Goal: Information Seeking & Learning: Understand process/instructions

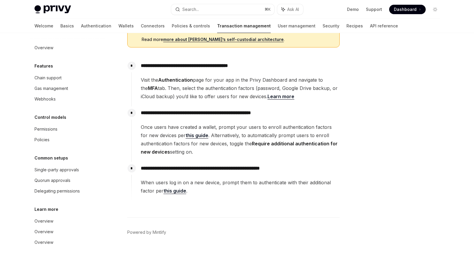
scroll to position [154, 0]
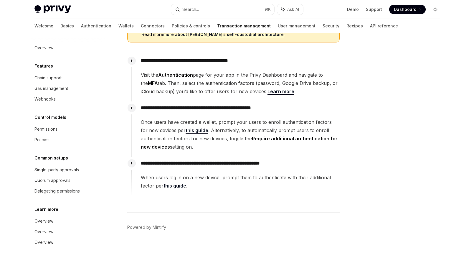
drag, startPoint x: 140, startPoint y: 122, endPoint x: 280, endPoint y: 144, distance: 142.4
click at [281, 144] on div "**********" at bounding box center [235, 125] width 208 height 49
click at [280, 144] on span "Once users have created a wallet, prompt your users to enroll authentication fa…" at bounding box center [240, 134] width 198 height 33
drag, startPoint x: 300, startPoint y: 144, endPoint x: 218, endPoint y: 118, distance: 86.3
click at [218, 118] on span "Once users have created a wallet, prompt your users to enroll authentication fa…" at bounding box center [240, 134] width 198 height 33
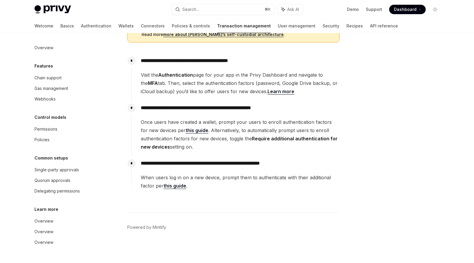
click at [218, 118] on span "Once users have created a wallet, prompt your users to enroll authentication fa…" at bounding box center [240, 134] width 198 height 33
drag, startPoint x: 218, startPoint y: 149, endPoint x: 163, endPoint y: 123, distance: 60.6
click at [163, 123] on span "Once users have created a wallet, prompt your users to enroll authentication fa…" at bounding box center [240, 134] width 198 height 33
drag, startPoint x: 213, startPoint y: 150, endPoint x: 160, endPoint y: 123, distance: 58.6
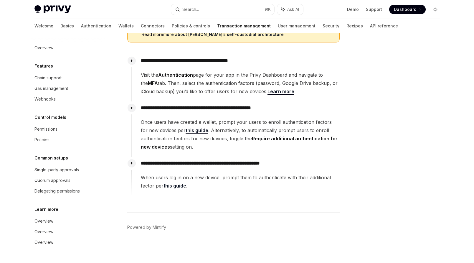
click at [160, 123] on span "Once users have created a wallet, prompt your users to enroll authentication fa…" at bounding box center [240, 134] width 198 height 33
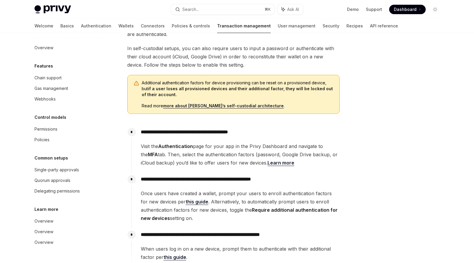
scroll to position [0, 0]
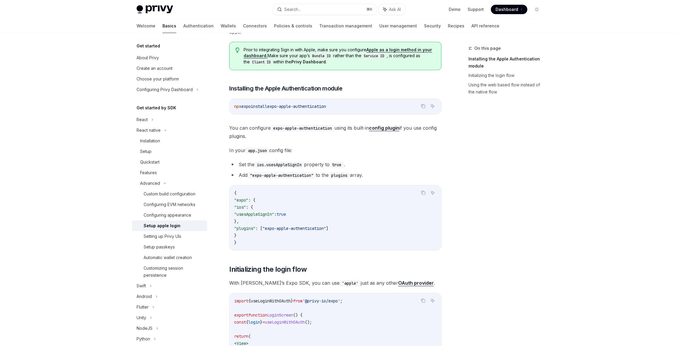
scroll to position [70, 0]
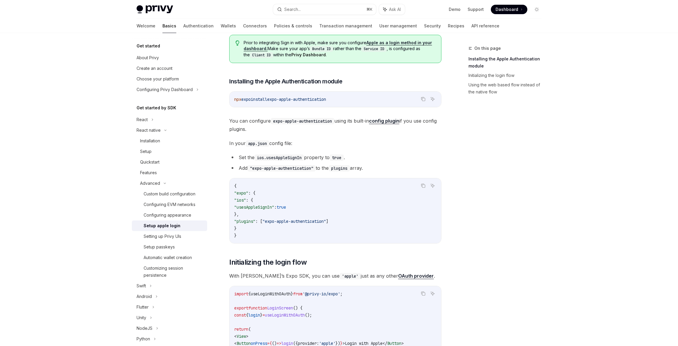
drag, startPoint x: 286, startPoint y: 98, endPoint x: 353, endPoint y: 98, distance: 67.4
click at [353, 98] on code "npx expo install expo-apple-authentication" at bounding box center [335, 99] width 202 height 7
copy span "expo-apple-authentication"
click at [405, 154] on li "Set the ios.usesAppleSignIn property to true ." at bounding box center [335, 157] width 212 height 8
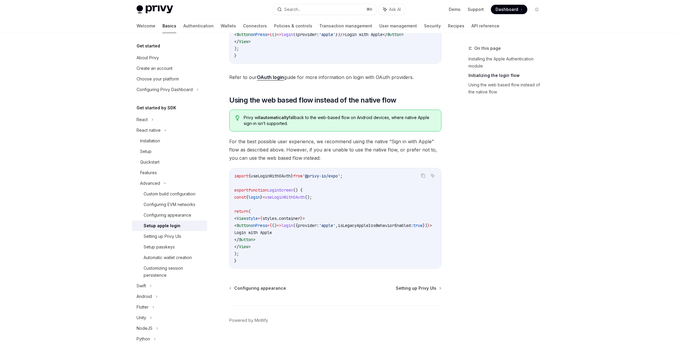
scroll to position [393, 0]
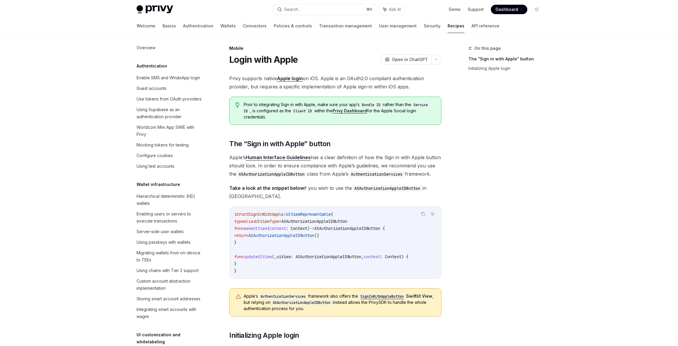
scroll to position [551, 0]
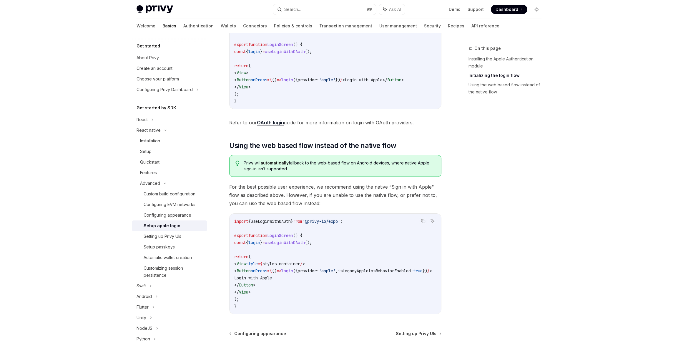
scroll to position [334, 0]
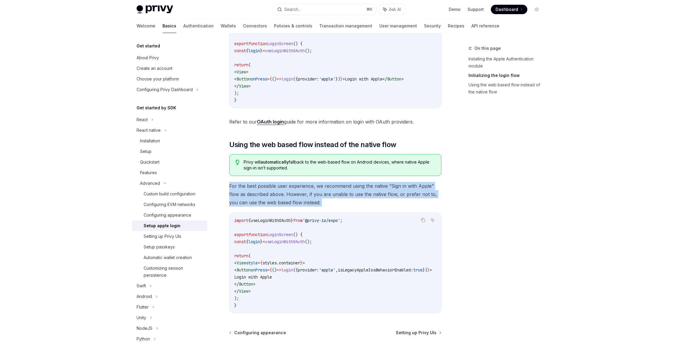
drag, startPoint x: 247, startPoint y: 183, endPoint x: 354, endPoint y: 210, distance: 109.5
click at [354, 210] on div "Privy supports native Apple login when running on iOS. Apple is an OAuth2.0 com…" at bounding box center [335, 26] width 212 height 573
drag, startPoint x: 380, startPoint y: 209, endPoint x: 239, endPoint y: 186, distance: 142.6
click at [239, 186] on div "Privy supports native Apple login when running on iOS. Apple is an OAuth2.0 com…" at bounding box center [335, 26] width 212 height 573
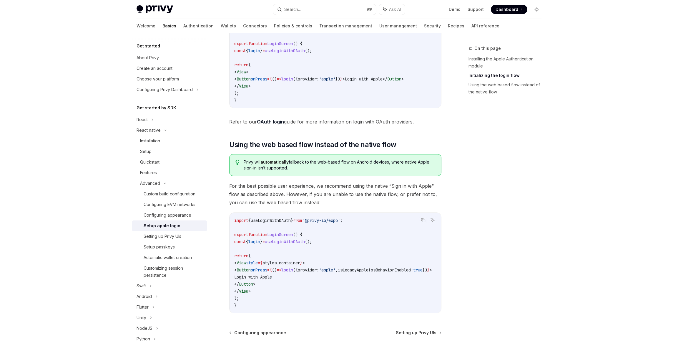
click at [238, 186] on span "For the best possible user experience, we recommend using the native “Sign in w…" at bounding box center [335, 194] width 212 height 25
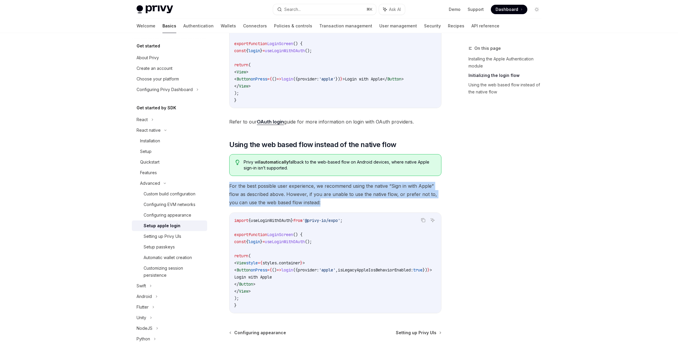
drag, startPoint x: 231, startPoint y: 183, endPoint x: 327, endPoint y: 203, distance: 97.1
click at [327, 202] on span "For the best possible user experience, we recommend using the native “Sign in w…" at bounding box center [335, 194] width 212 height 25
click at [327, 203] on span "For the best possible user experience, we recommend using the native “Sign in w…" at bounding box center [335, 194] width 212 height 25
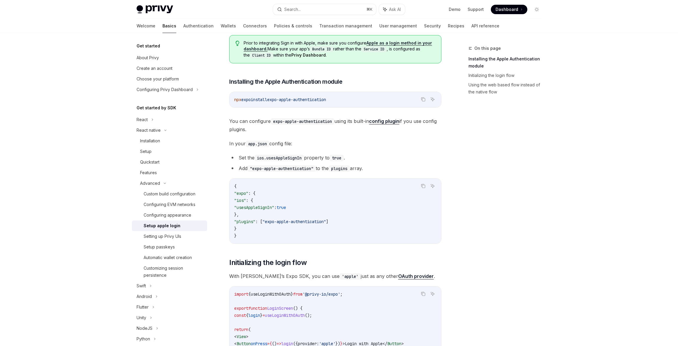
scroll to position [69, 0]
click at [388, 121] on link "config plugin" at bounding box center [384, 121] width 30 height 6
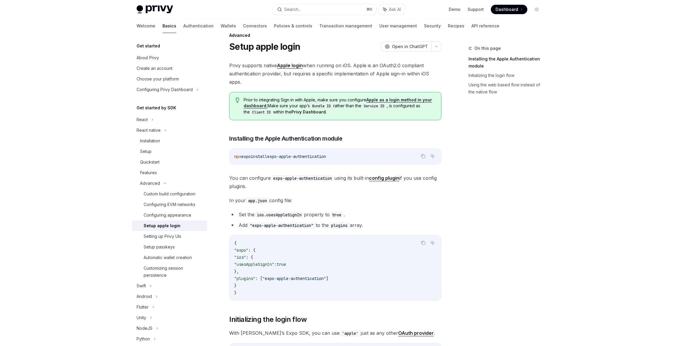
scroll to position [13, 0]
click at [380, 97] on link "Apple as a login method in your dashboard." at bounding box center [338, 102] width 188 height 11
click at [412, 211] on li "Set the ios.usesAppleSignIn property to true ." at bounding box center [335, 214] width 212 height 8
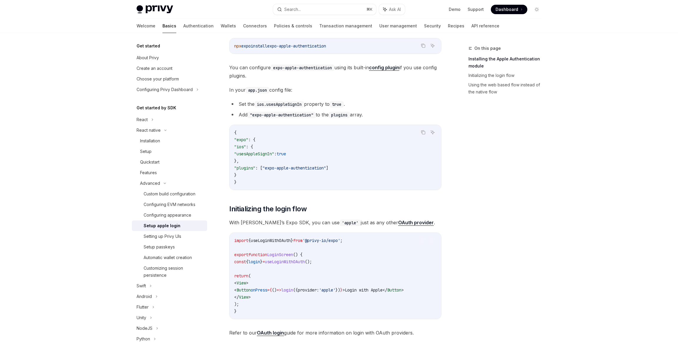
scroll to position [137, 0]
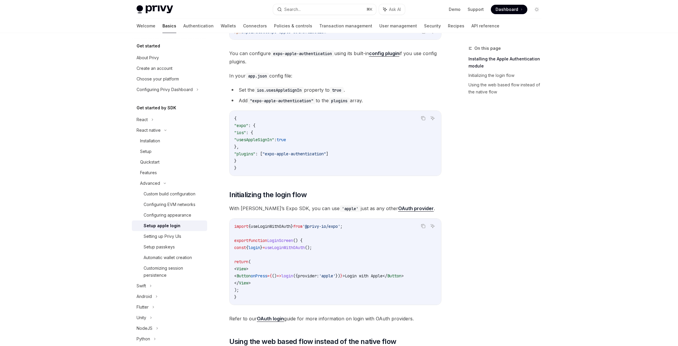
click at [365, 162] on code "{ "expo" : { "ios" : { "usesAppleSignIn" : true }, "plugins" : [ "expo-apple-au…" at bounding box center [335, 143] width 202 height 57
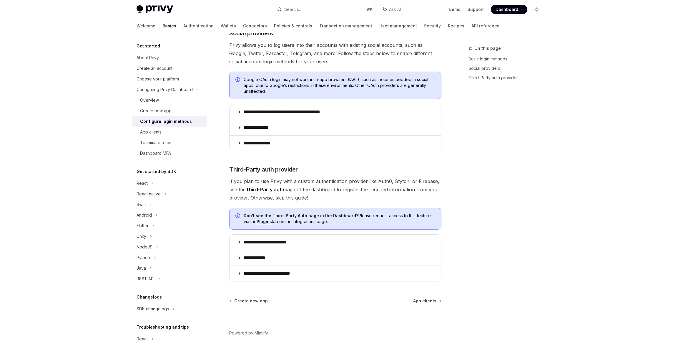
scroll to position [190, 0]
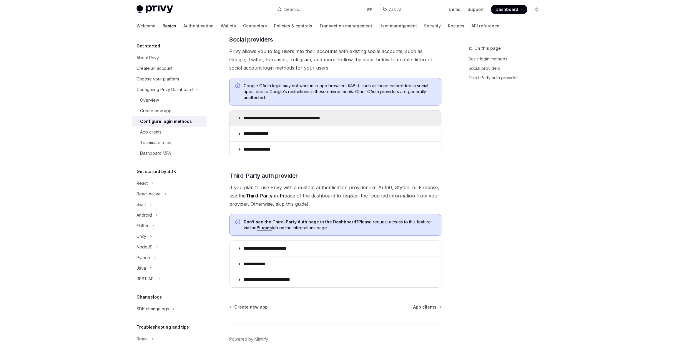
click at [258, 114] on summary "**********" at bounding box center [336, 117] width 212 height 15
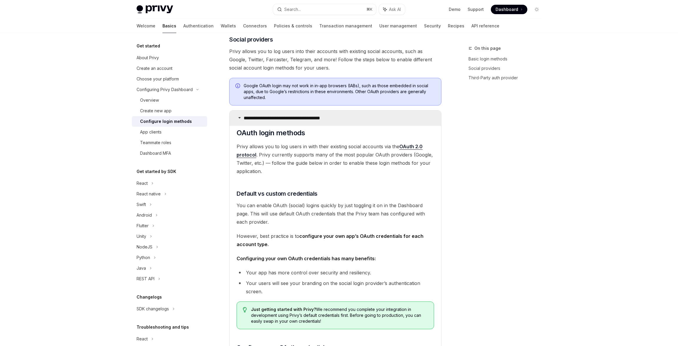
click at [258, 114] on summary "**********" at bounding box center [336, 117] width 212 height 15
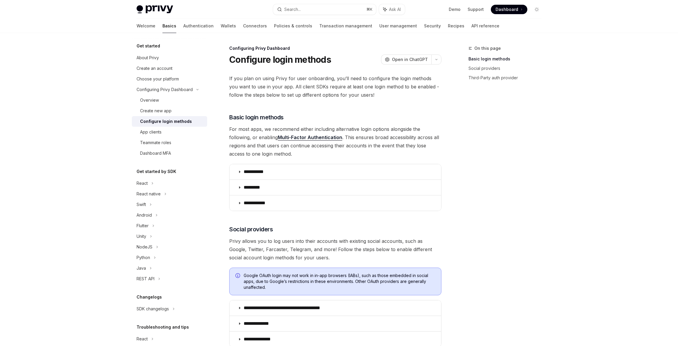
click at [290, 94] on span "If you plan on using Privy for user onboarding, you’ll need to configure the lo…" at bounding box center [335, 86] width 212 height 25
